Goal: Check status

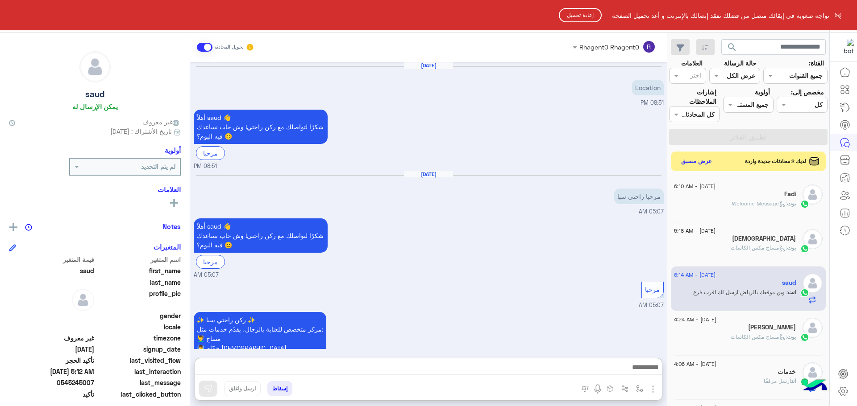
scroll to position [756, 0]
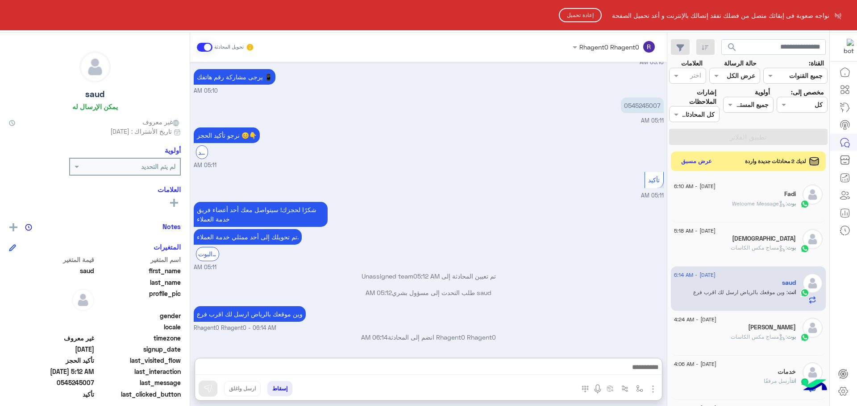
click at [578, 12] on button "إعادة تحميل" at bounding box center [580, 15] width 43 height 14
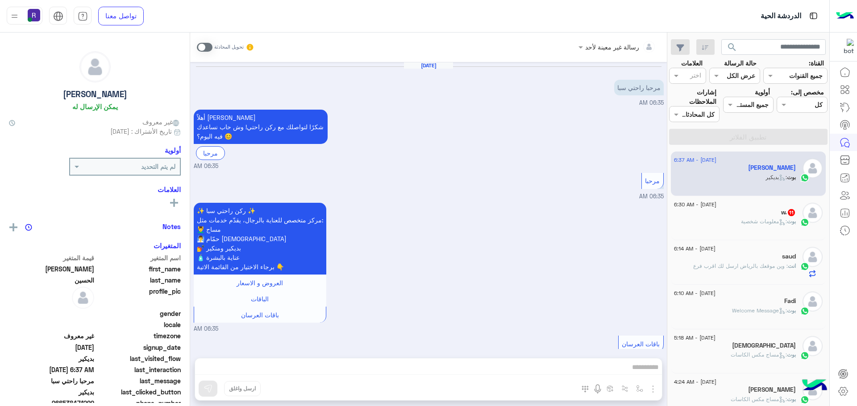
scroll to position [1238, 0]
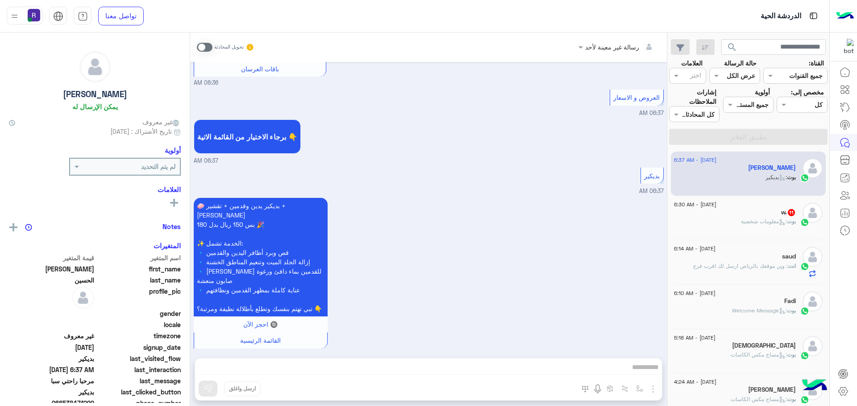
click at [749, 219] on span ": معلومات شخصية" at bounding box center [764, 221] width 46 height 7
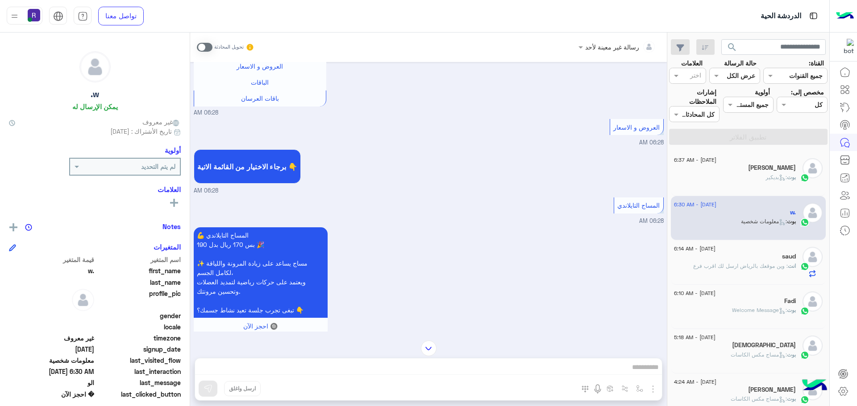
scroll to position [28, 0]
